Goal: Task Accomplishment & Management: Use online tool/utility

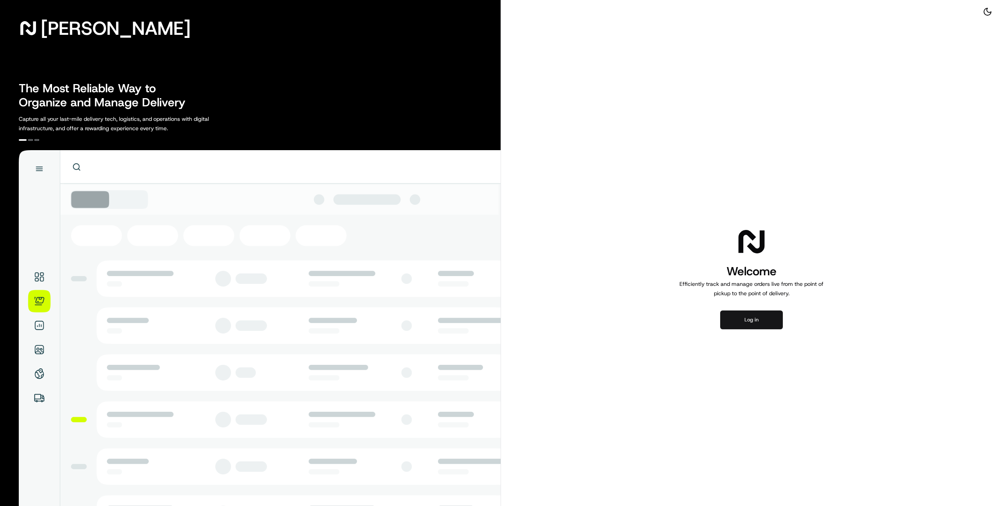
click at [761, 325] on button "Log in" at bounding box center [751, 320] width 63 height 19
